Goal: Find specific page/section: Find specific page/section

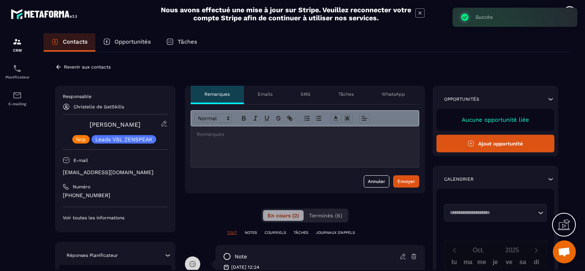
click at [101, 67] on p "Revenir aux contacts" at bounding box center [87, 66] width 47 height 5
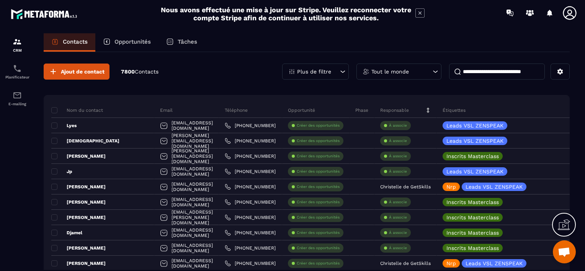
click at [342, 70] on icon at bounding box center [343, 72] width 8 height 8
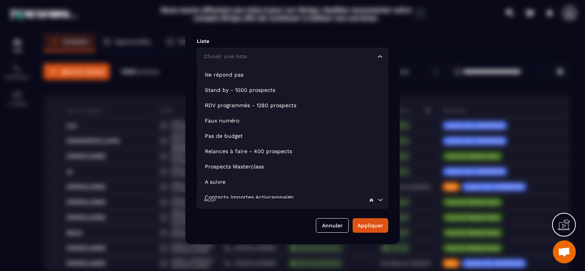
click at [379, 58] on icon "Search for option" at bounding box center [380, 57] width 8 height 8
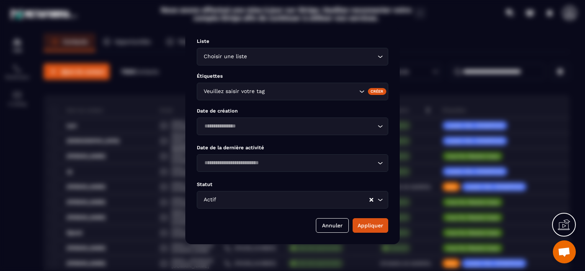
click at [378, 57] on icon "Search for option" at bounding box center [380, 57] width 8 height 8
click at [362, 92] on icon "Search for option" at bounding box center [362, 92] width 8 height 8
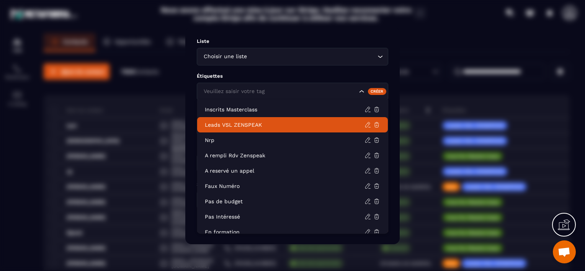
click at [313, 124] on p "Leads VSL ZENSPEAK" at bounding box center [285, 125] width 160 height 8
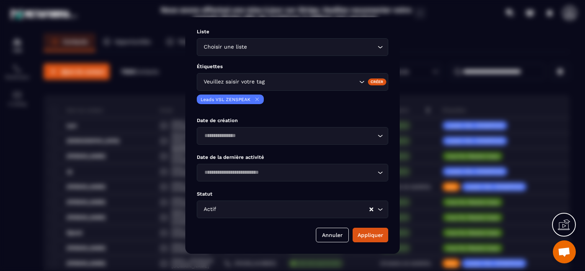
click at [362, 81] on icon "Search for option" at bounding box center [362, 82] width 8 height 8
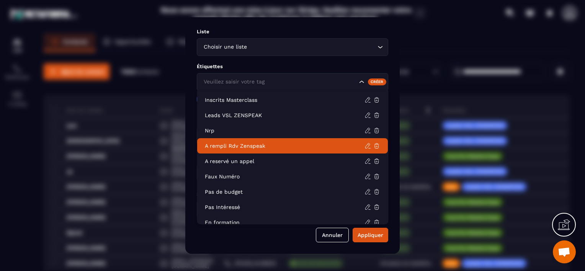
click at [250, 147] on p "A rempli Rdv Zenspeak" at bounding box center [285, 146] width 160 height 8
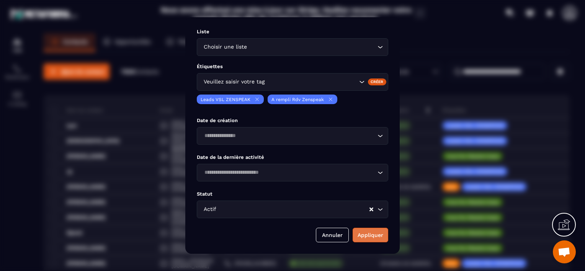
click at [361, 236] on button "Appliquer" at bounding box center [371, 235] width 36 height 15
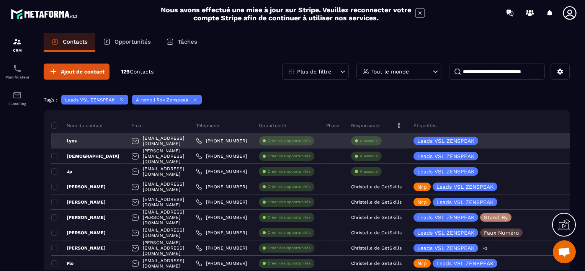
drag, startPoint x: 245, startPoint y: 124, endPoint x: 103, endPoint y: 141, distance: 142.7
click at [103, 141] on div "Lyes" at bounding box center [88, 140] width 74 height 15
